Goal: Information Seeking & Learning: Understand process/instructions

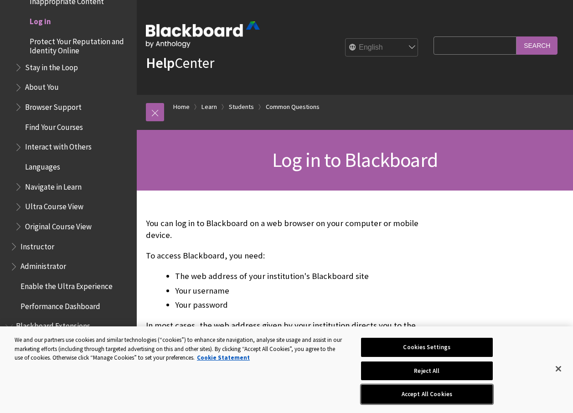
click at [442, 392] on button "Accept All Cookies" at bounding box center [427, 394] width 132 height 19
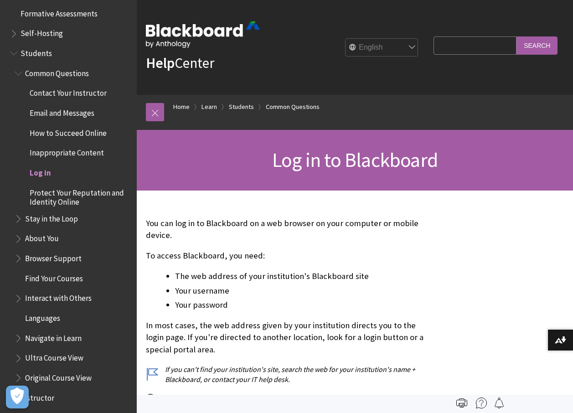
scroll to position [844, 0]
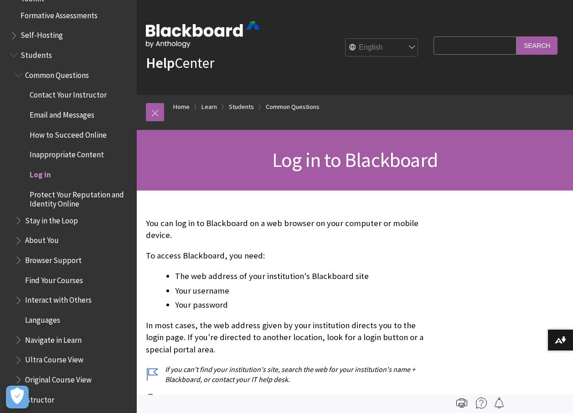
click at [42, 177] on span "Log in" at bounding box center [40, 173] width 21 height 12
click at [41, 175] on span "Log in" at bounding box center [40, 173] width 21 height 12
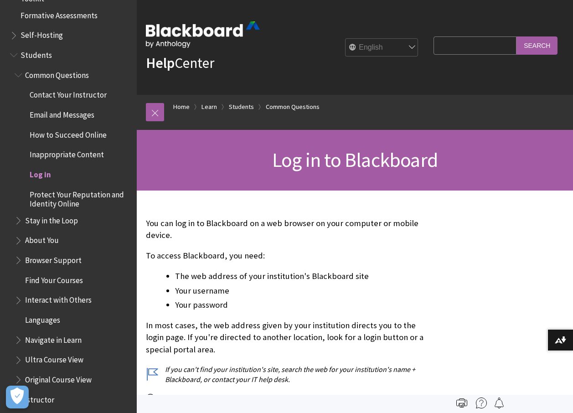
click at [41, 175] on span "Log in" at bounding box center [40, 173] width 21 height 12
click at [373, 167] on span "Log in to Blackboard" at bounding box center [354, 159] width 165 height 25
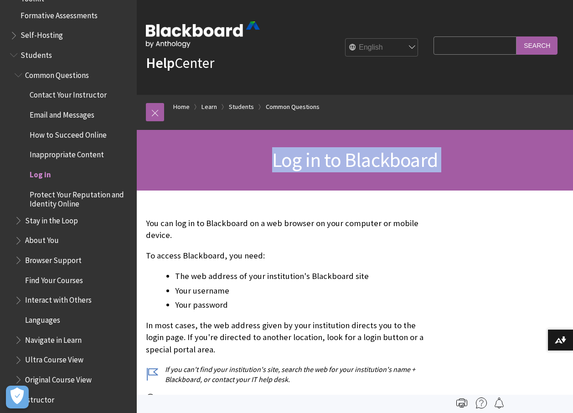
click at [373, 167] on span "Log in to Blackboard" at bounding box center [354, 159] width 165 height 25
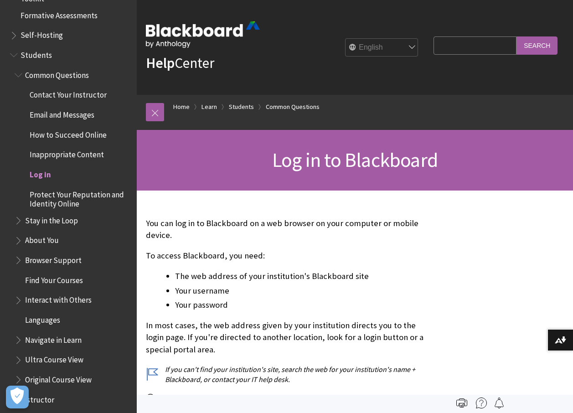
click at [355, 74] on div "Help Center English عربية Català Cymraeg Deutsch Español Suomi Français עברית I…" at bounding box center [355, 47] width 436 height 95
click at [38, 173] on span "Log in" at bounding box center [40, 173] width 21 height 12
click at [30, 51] on span "Students" at bounding box center [36, 53] width 31 height 12
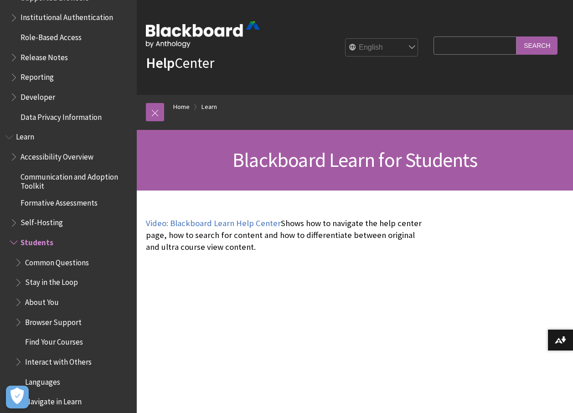
scroll to position [650, 0]
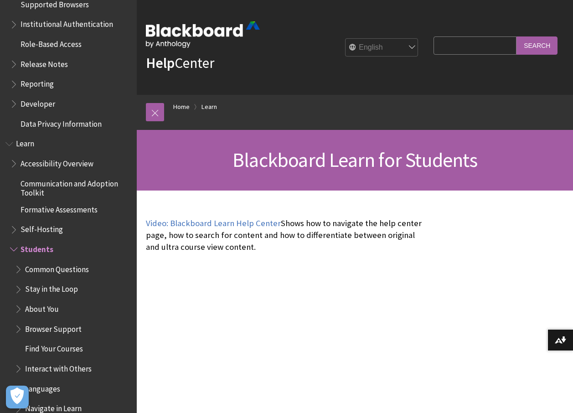
click at [72, 212] on span "Formative Assessments" at bounding box center [59, 208] width 77 height 12
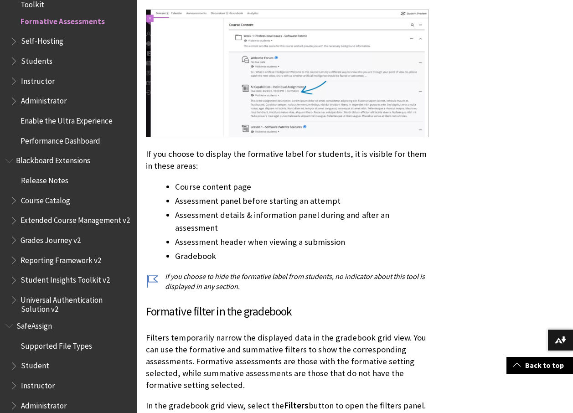
scroll to position [866, 0]
click at [35, 59] on span "Students" at bounding box center [36, 59] width 31 height 12
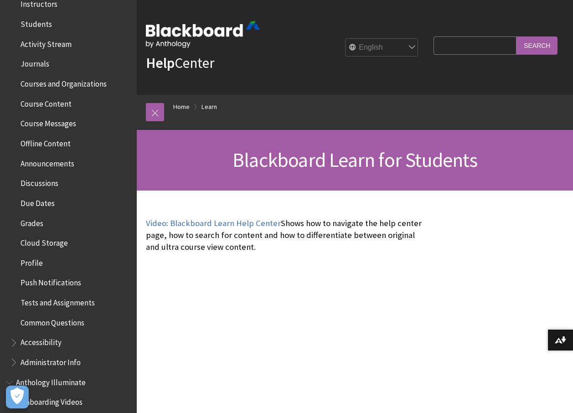
scroll to position [228, 0]
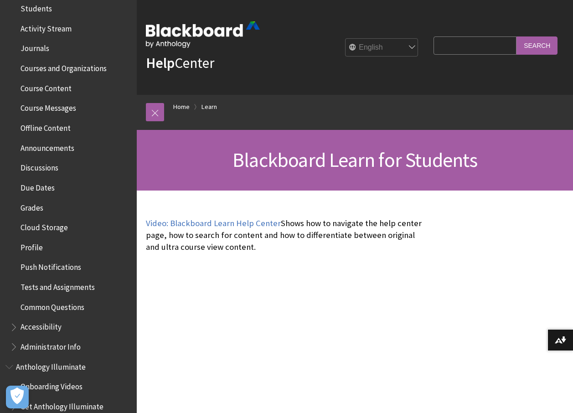
click at [30, 211] on span "Grades" at bounding box center [32, 206] width 23 height 12
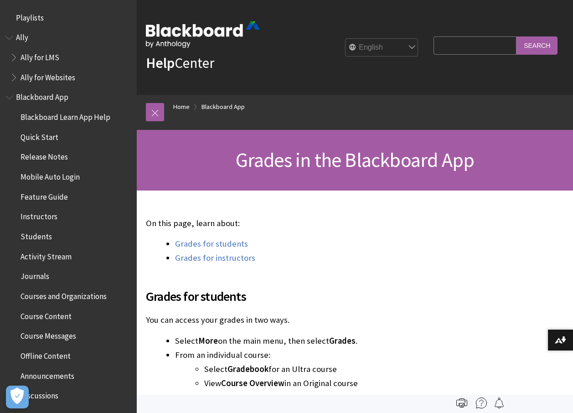
click at [44, 236] on span "Students" at bounding box center [36, 235] width 31 height 12
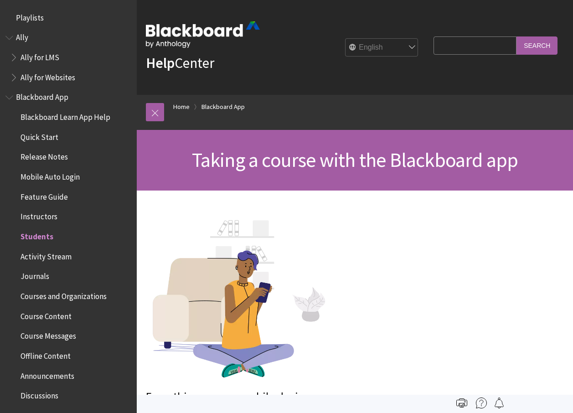
scroll to position [215, 0]
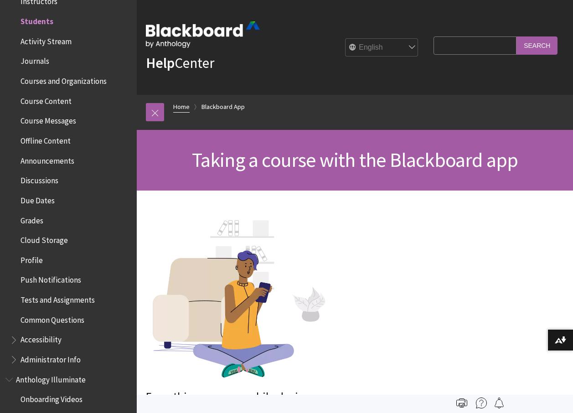
click at [185, 104] on link "Home" at bounding box center [181, 106] width 16 height 11
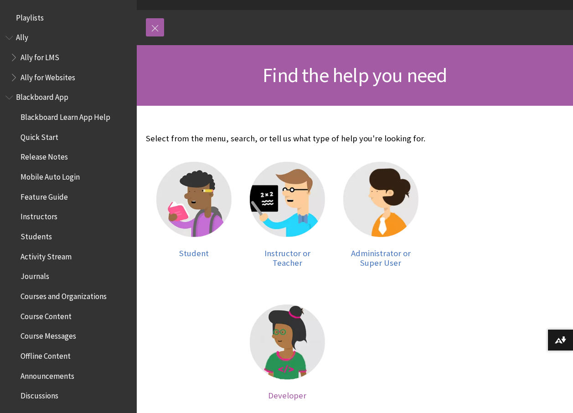
scroll to position [137, 0]
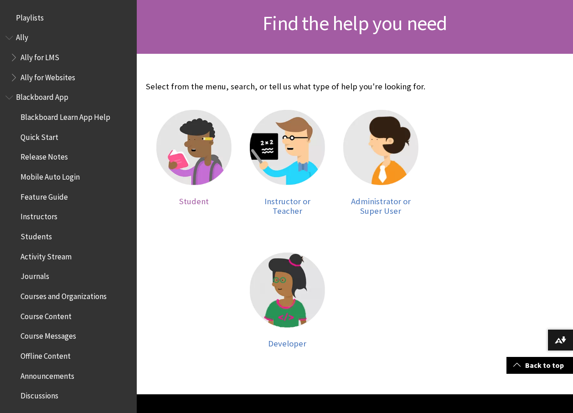
click at [192, 151] on img at bounding box center [193, 147] width 75 height 75
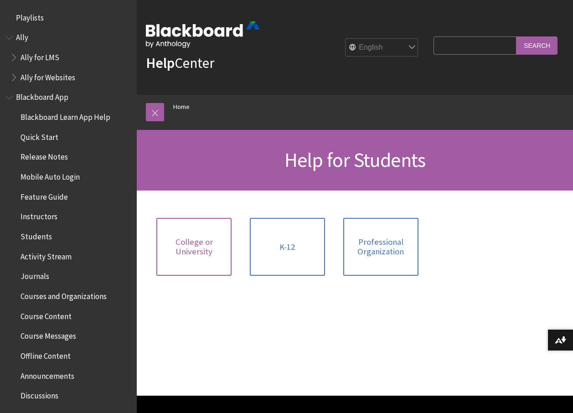
click at [216, 249] on span "College or University" at bounding box center [194, 247] width 64 height 20
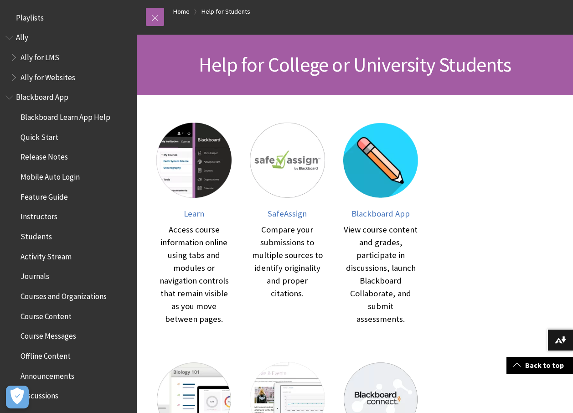
scroll to position [91, 0]
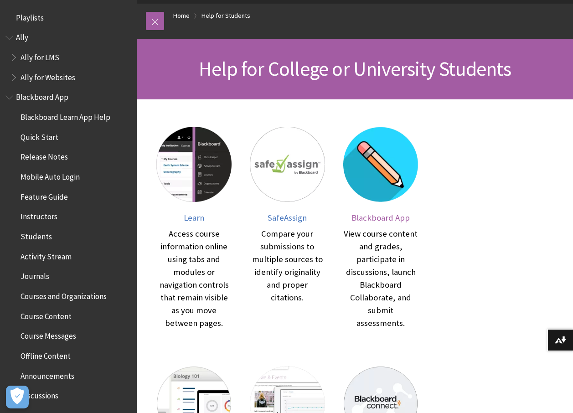
click at [369, 164] on img at bounding box center [380, 164] width 75 height 75
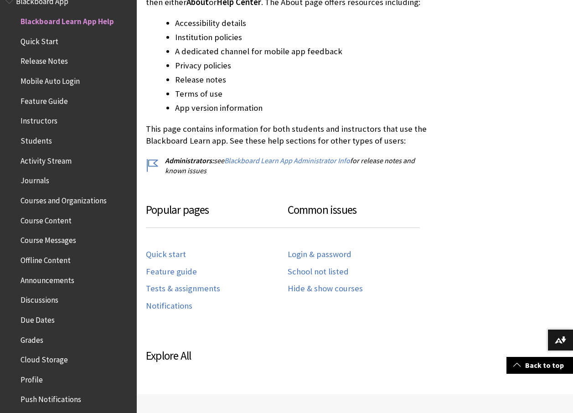
scroll to position [319, 0]
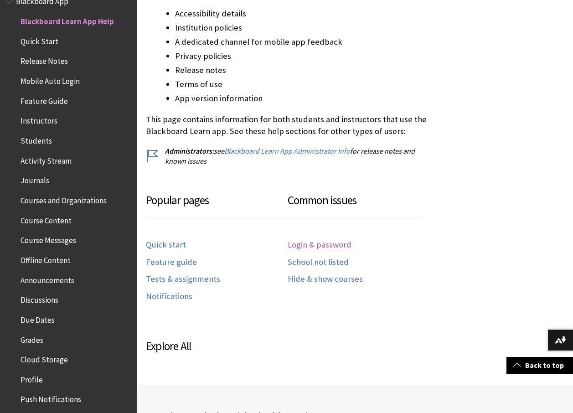
click at [327, 245] on link "Login & password" at bounding box center [320, 245] width 64 height 10
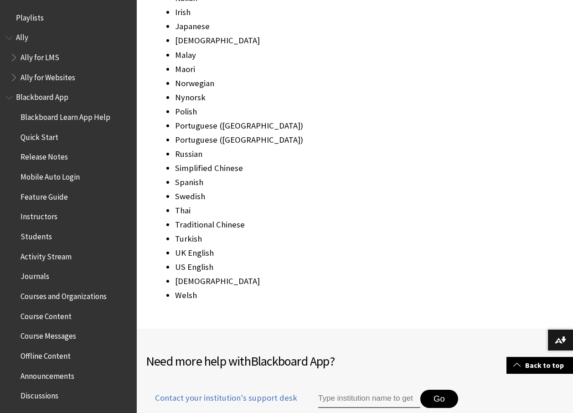
scroll to position [1230, 0]
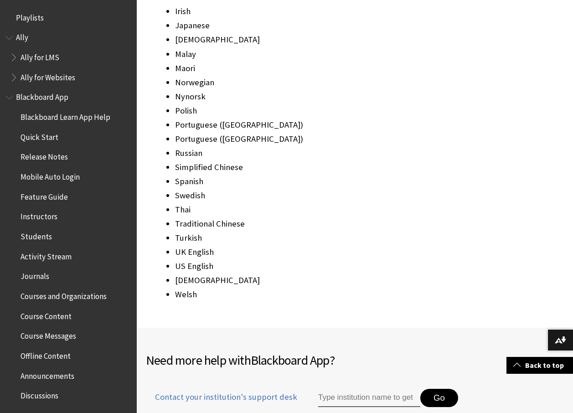
click at [204, 246] on li "UK English" at bounding box center [302, 252] width 254 height 13
drag, startPoint x: 204, startPoint y: 230, endPoint x: 199, endPoint y: 228, distance: 4.8
click at [199, 246] on li "UK English" at bounding box center [302, 252] width 254 height 13
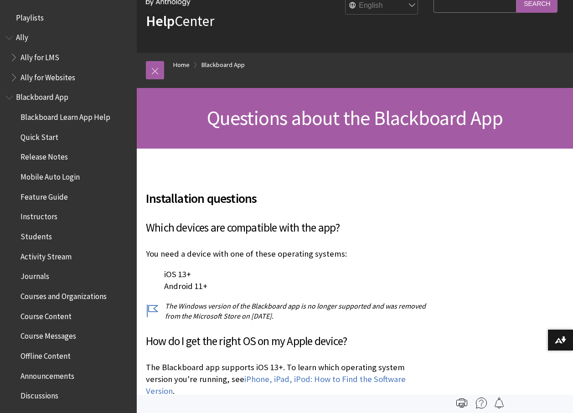
scroll to position [0, 0]
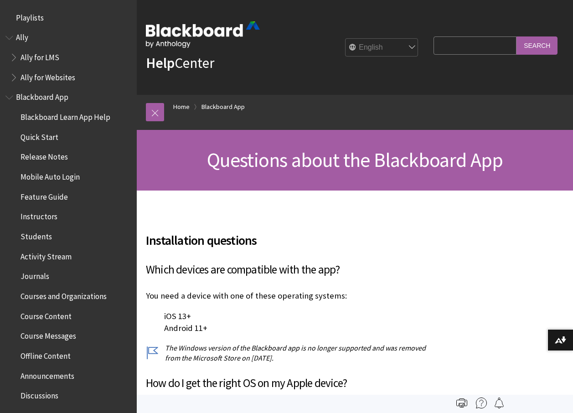
click at [183, 64] on link "Help Center" at bounding box center [180, 63] width 68 height 18
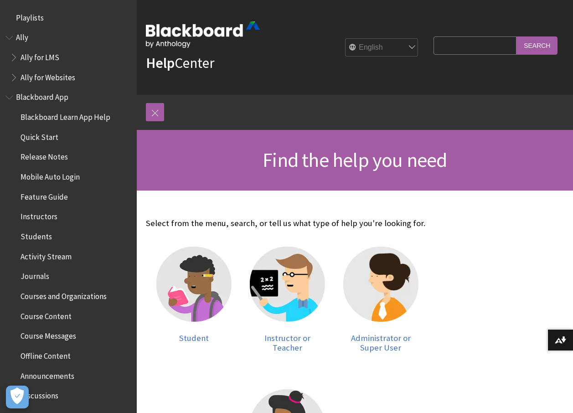
click at [181, 62] on link "Help Center" at bounding box center [180, 63] width 68 height 18
click at [538, 49] on input "Search" at bounding box center [536, 45] width 41 height 18
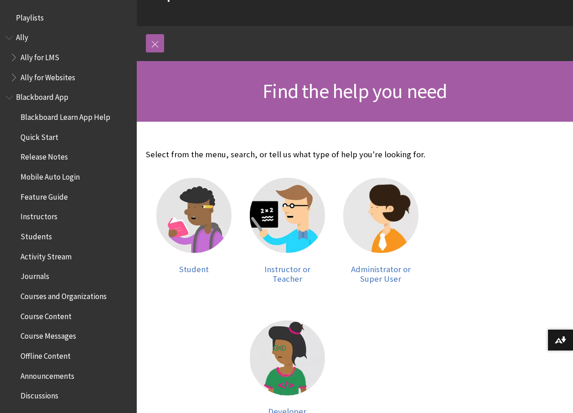
scroll to position [91, 0]
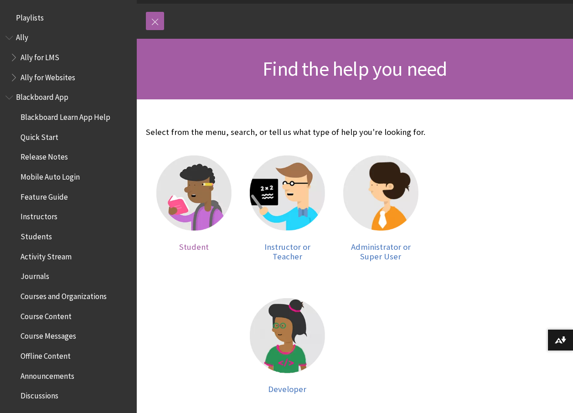
click at [208, 212] on img at bounding box center [193, 192] width 75 height 75
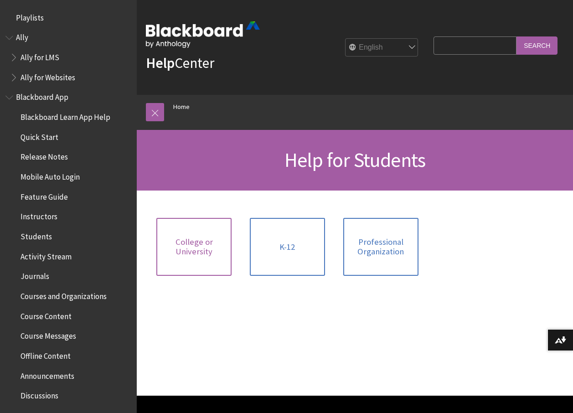
click at [160, 243] on link "College or University" at bounding box center [193, 247] width 75 height 58
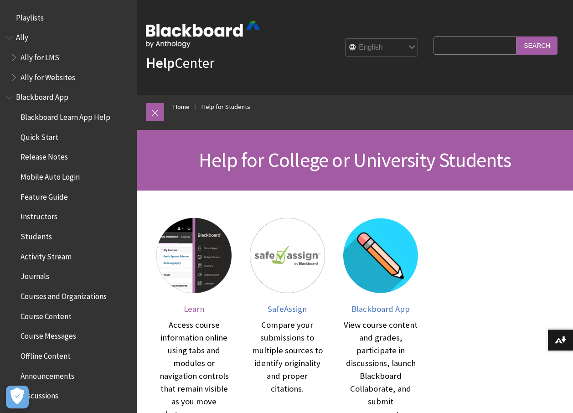
click at [189, 262] on img at bounding box center [193, 255] width 75 height 75
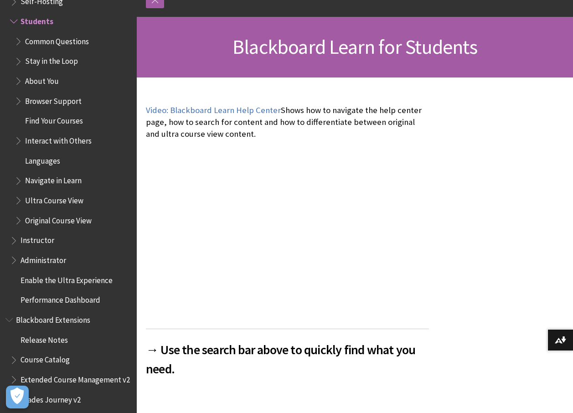
scroll to position [137, 0]
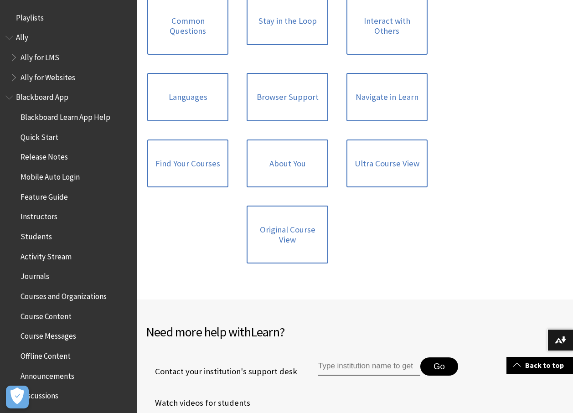
scroll to position [911, 0]
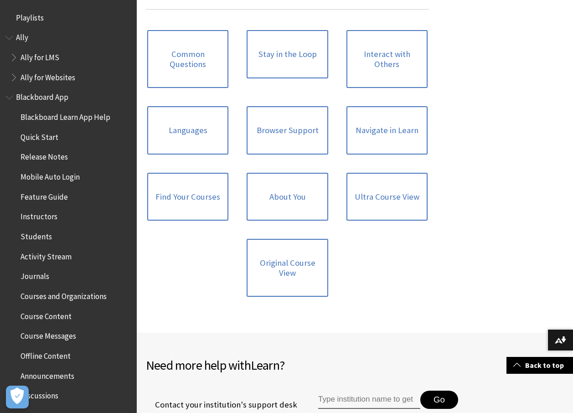
click at [36, 94] on span "Blackboard App" at bounding box center [42, 96] width 52 height 12
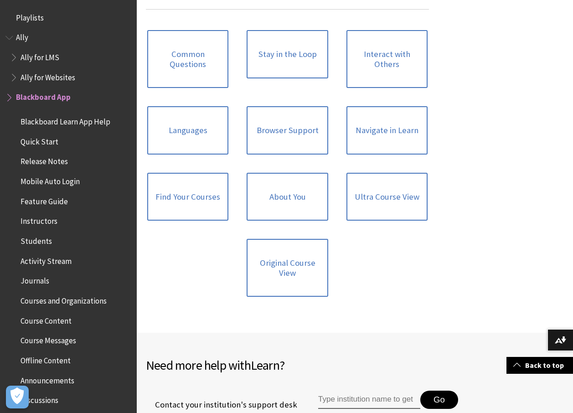
click at [36, 94] on span "Blackboard App" at bounding box center [43, 96] width 55 height 12
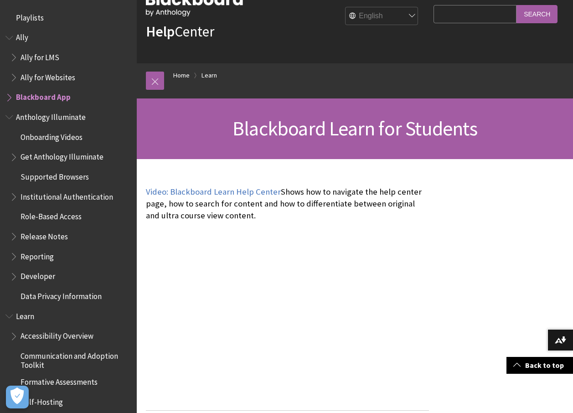
scroll to position [0, 0]
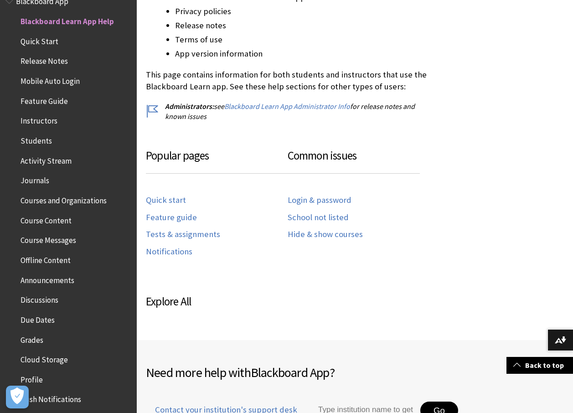
scroll to position [365, 0]
click at [336, 198] on link "Login & password" at bounding box center [320, 199] width 64 height 10
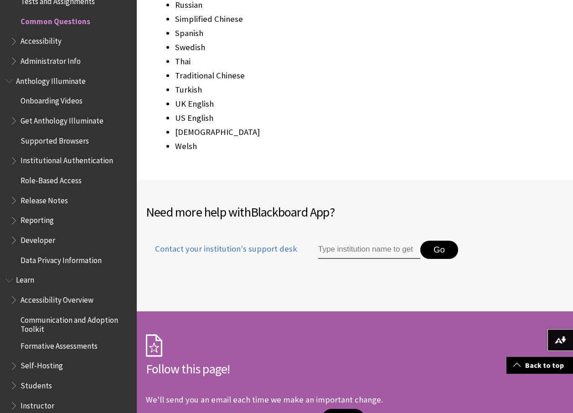
scroll to position [1374, 0]
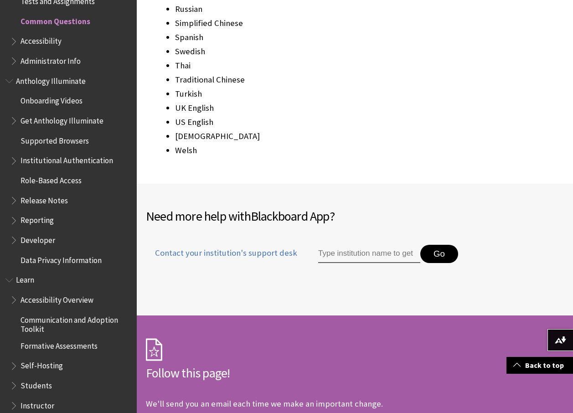
click at [328, 116] on li "US English" at bounding box center [302, 122] width 254 height 13
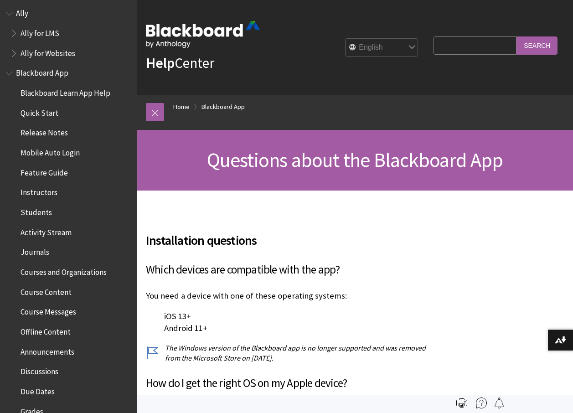
scroll to position [0, 0]
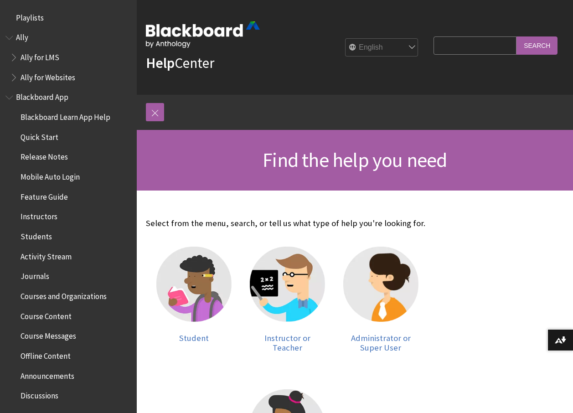
scroll to position [91, 0]
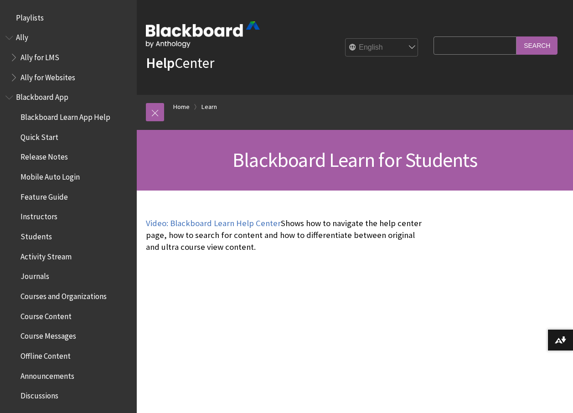
scroll to position [878, 0]
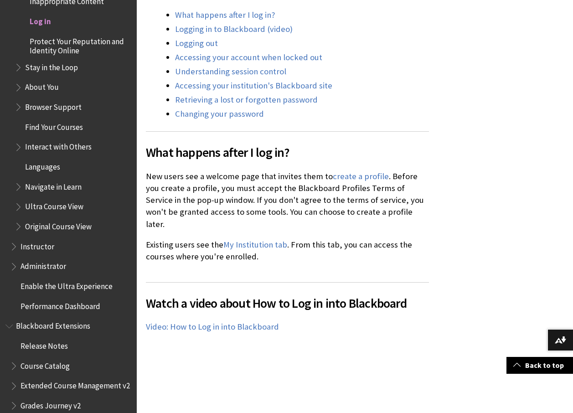
scroll to position [501, 0]
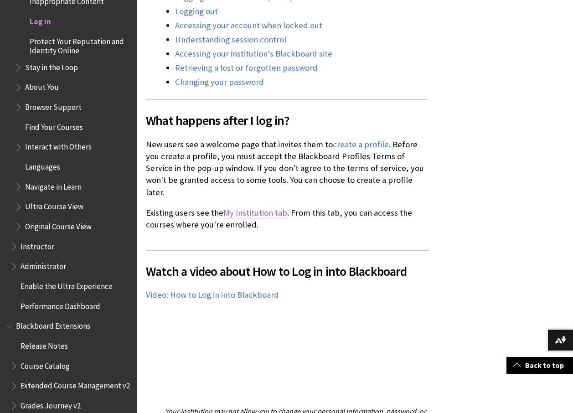
click at [252, 207] on link "My Institution tab" at bounding box center [255, 212] width 64 height 11
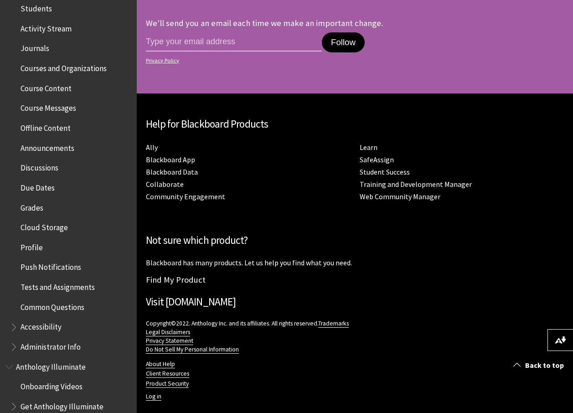
scroll to position [1074, 0]
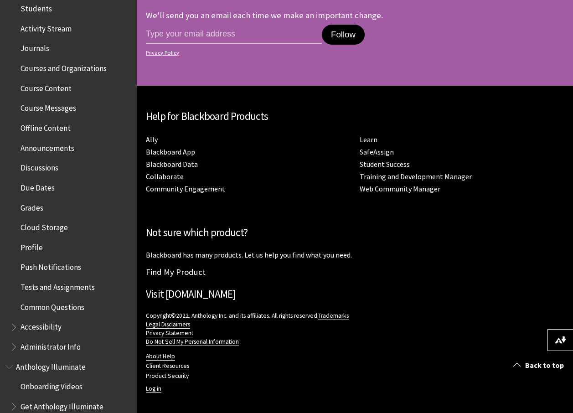
click at [203, 295] on link "Visit [DOMAIN_NAME]" at bounding box center [191, 293] width 90 height 13
click at [177, 150] on link "Blackboard App" at bounding box center [170, 152] width 49 height 10
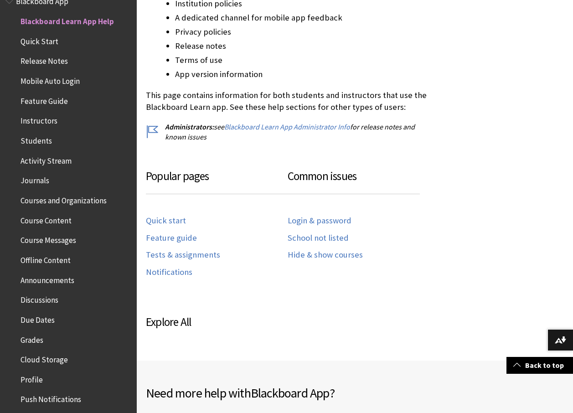
scroll to position [365, 0]
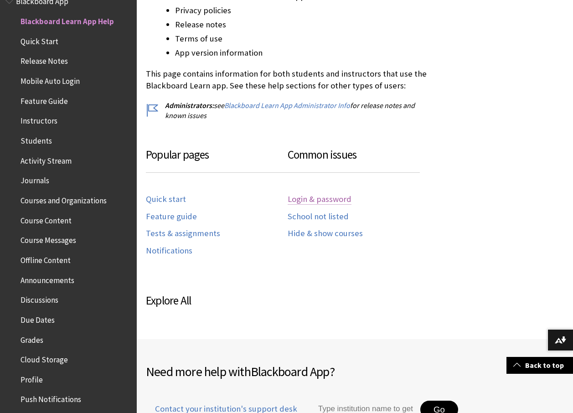
click at [331, 201] on link "Login & password" at bounding box center [320, 199] width 64 height 10
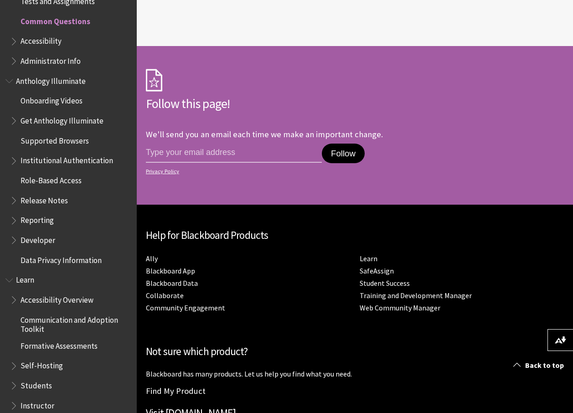
scroll to position [1663, 0]
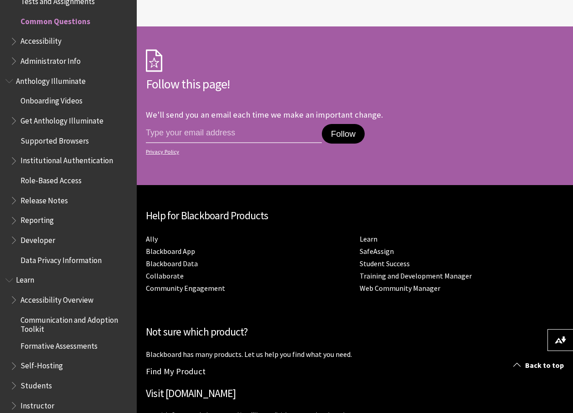
click at [128, 35] on div "All Products Playlists Playlists Ally Ally for LMS Ally for Websites Ally Ally …" at bounding box center [68, 206] width 137 height 413
click at [129, 31] on div "All Products Playlists Playlists Ally Ally for LMS Ally for Websites Ally Ally …" at bounding box center [68, 206] width 137 height 413
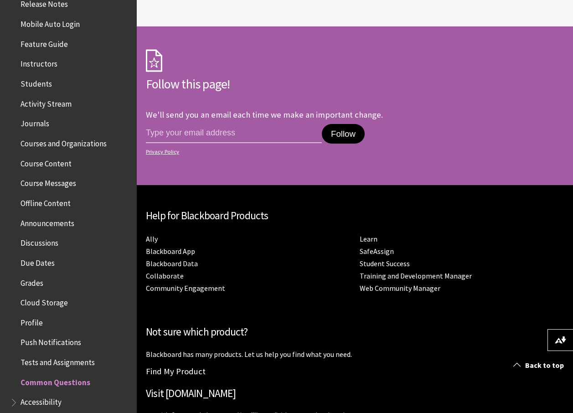
scroll to position [0, 0]
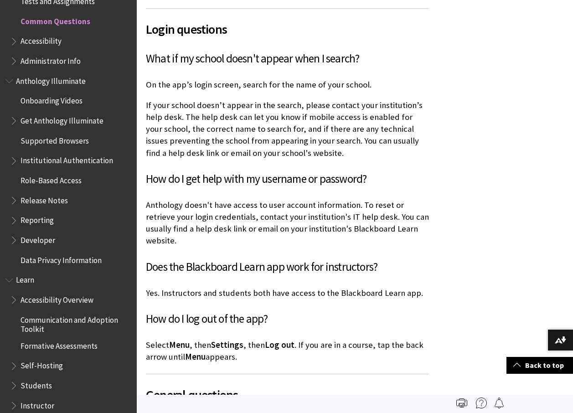
scroll to position [524, 0]
